Goal: Find contact information: Find contact information

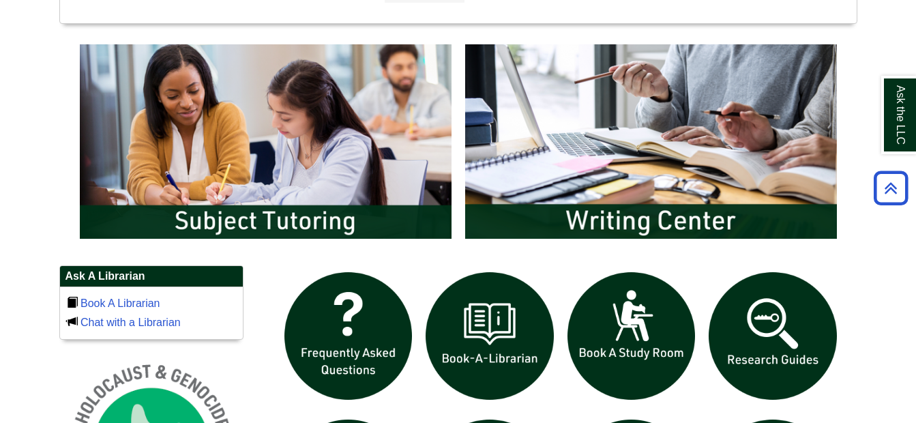
scroll to position [787, 0]
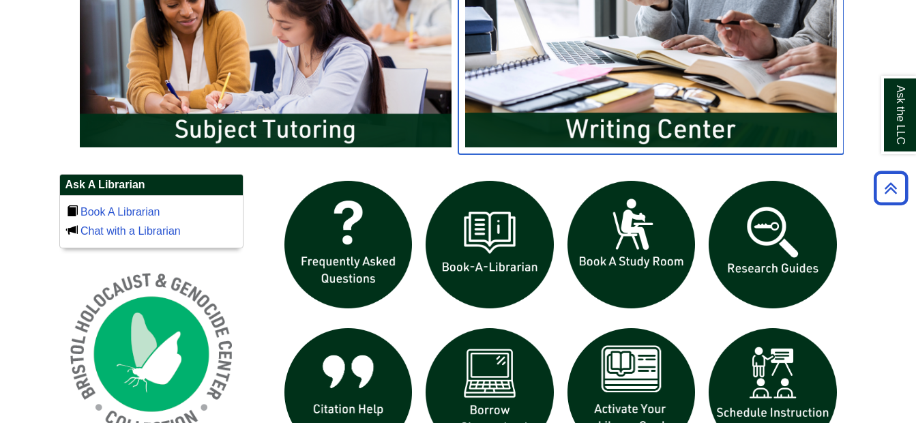
click at [565, 126] on img "slideshow" at bounding box center [650, 49] width 385 height 207
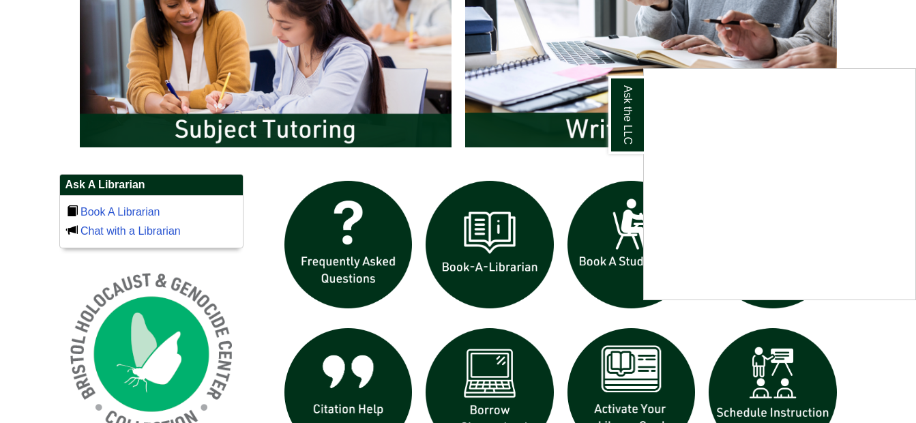
click at [417, 161] on div "Ask the LLC" at bounding box center [458, 211] width 916 height 423
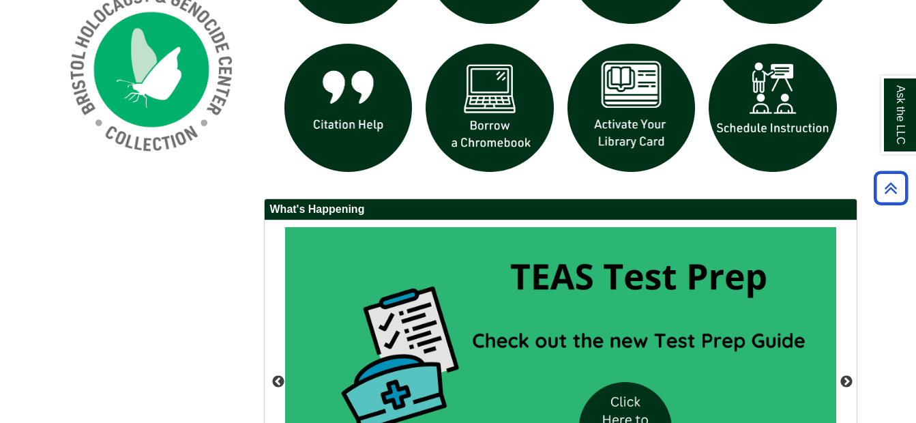
scroll to position [1072, 0]
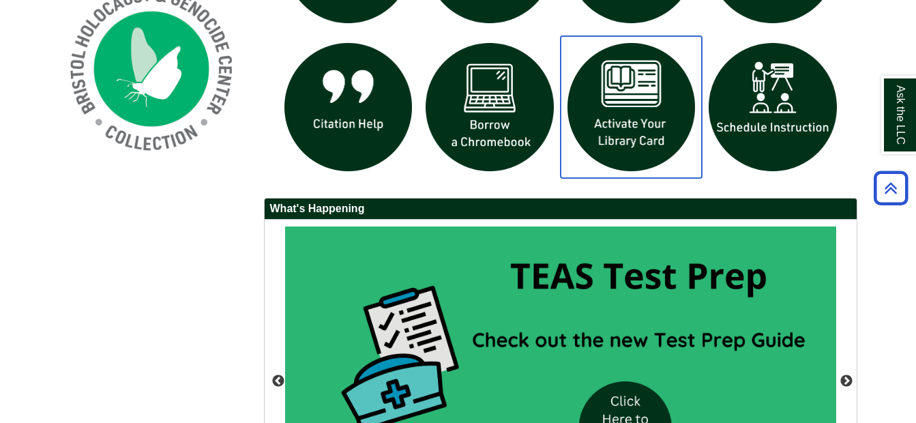
click at [640, 108] on img "slideshow" at bounding box center [632, 107] width 142 height 142
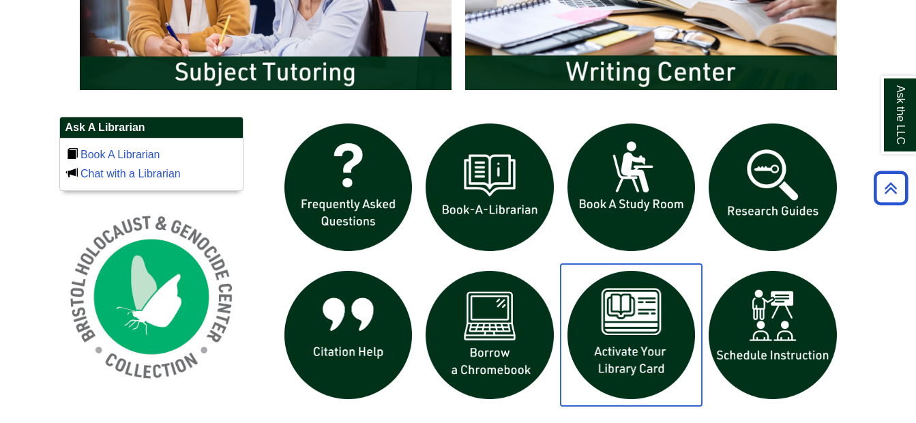
scroll to position [843, 0]
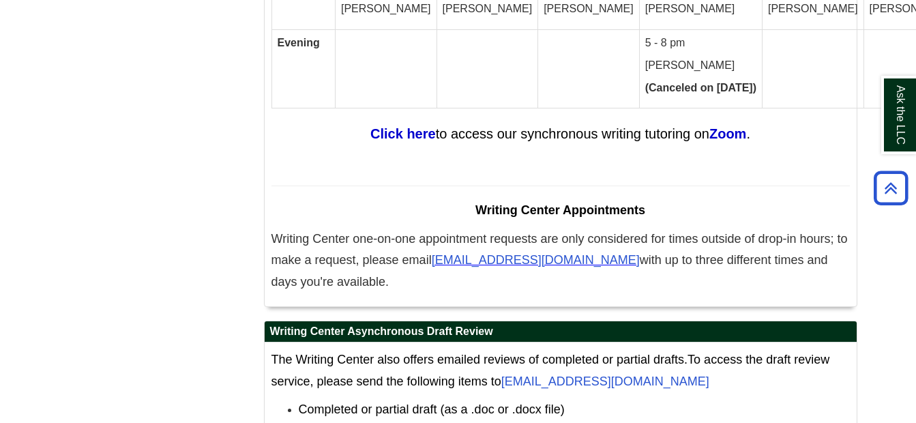
scroll to position [8598, 0]
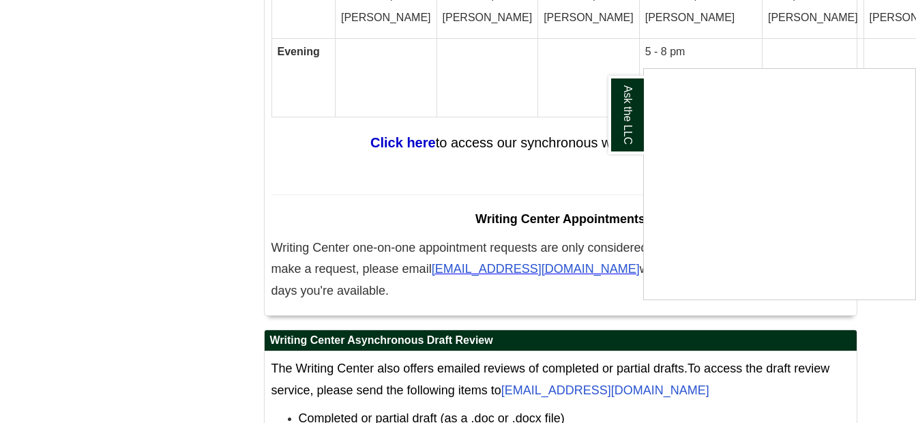
click at [495, 152] on div "Ask the LLC" at bounding box center [458, 211] width 916 height 423
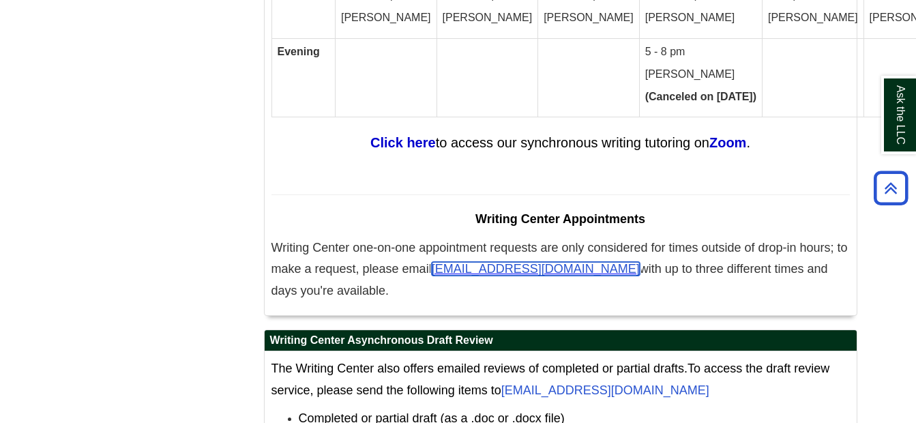
click at [522, 262] on span "WritingCenter@bristolcc.edu" at bounding box center [536, 269] width 208 height 14
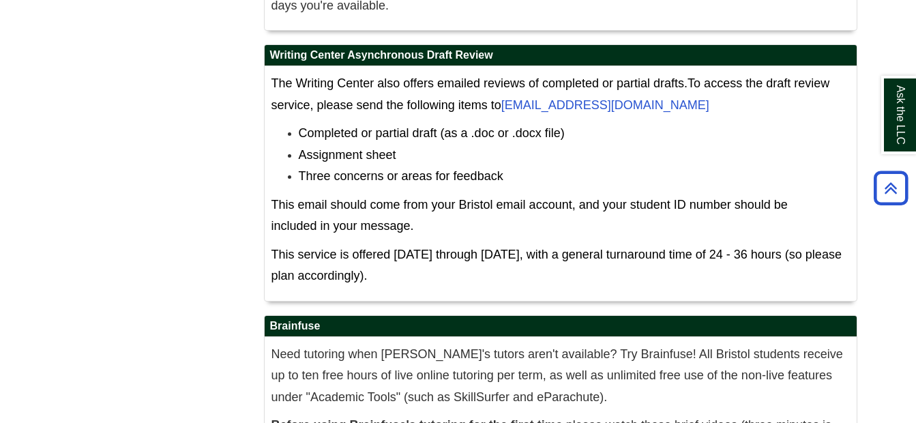
scroll to position [8883, 0]
